Goal: Transaction & Acquisition: Book appointment/travel/reservation

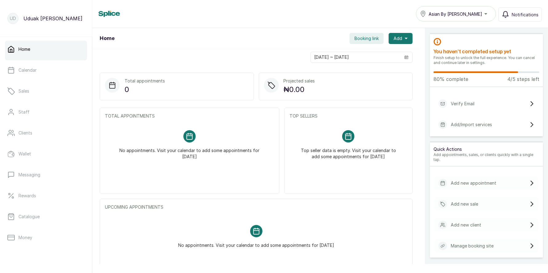
click at [356, 35] on button "Booking link" at bounding box center [366, 38] width 34 height 11
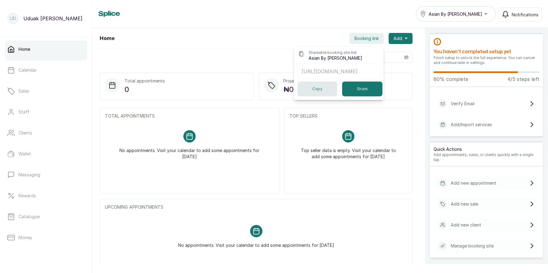
click at [316, 90] on button "Copy" at bounding box center [317, 89] width 40 height 15
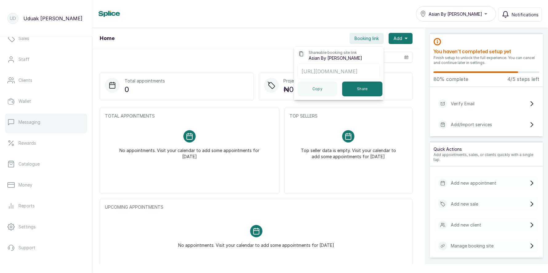
scroll to position [67, 0]
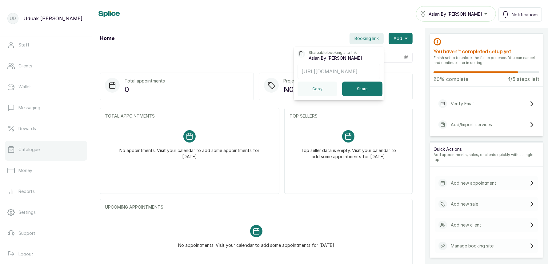
click at [36, 153] on link "Catalogue" at bounding box center [46, 149] width 82 height 17
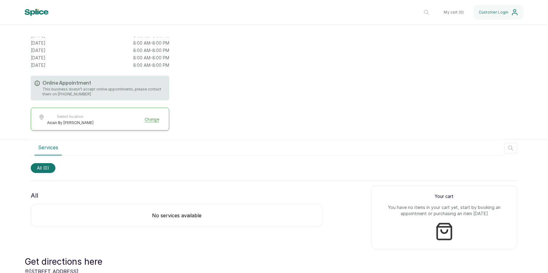
scroll to position [112, 0]
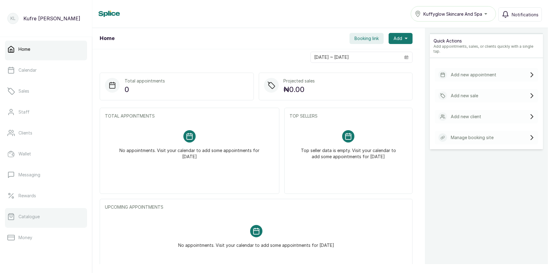
scroll to position [78, 0]
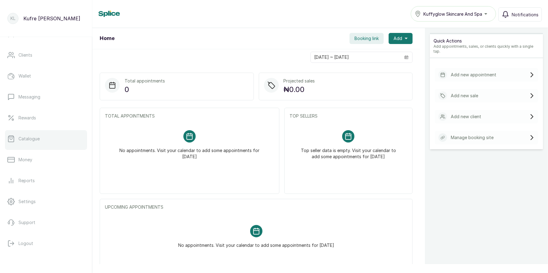
click at [36, 137] on p "Catalogue" at bounding box center [28, 139] width 21 height 6
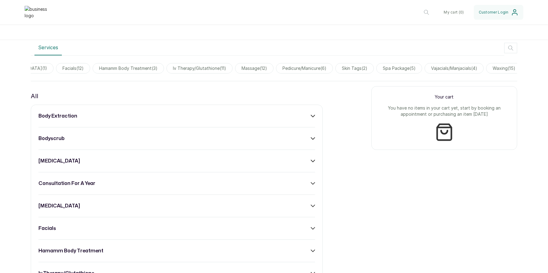
scroll to position [177, 0]
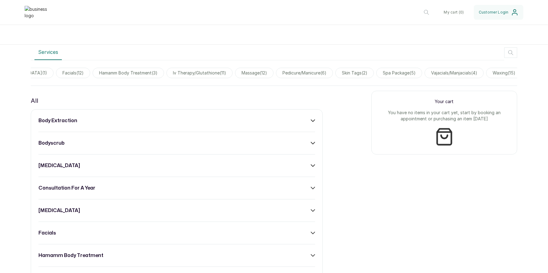
click at [303, 117] on div "body extraction" at bounding box center [176, 120] width 277 height 7
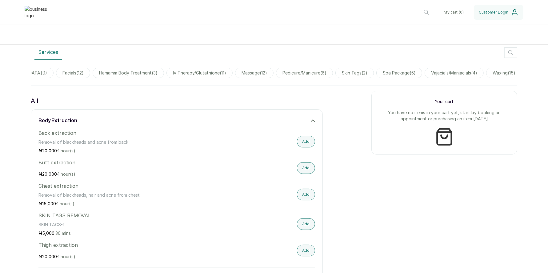
click at [300, 121] on div "body extraction" at bounding box center [176, 120] width 277 height 7
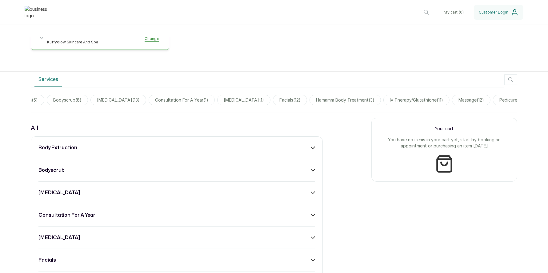
scroll to position [0, 0]
